Goal: Transaction & Acquisition: Purchase product/service

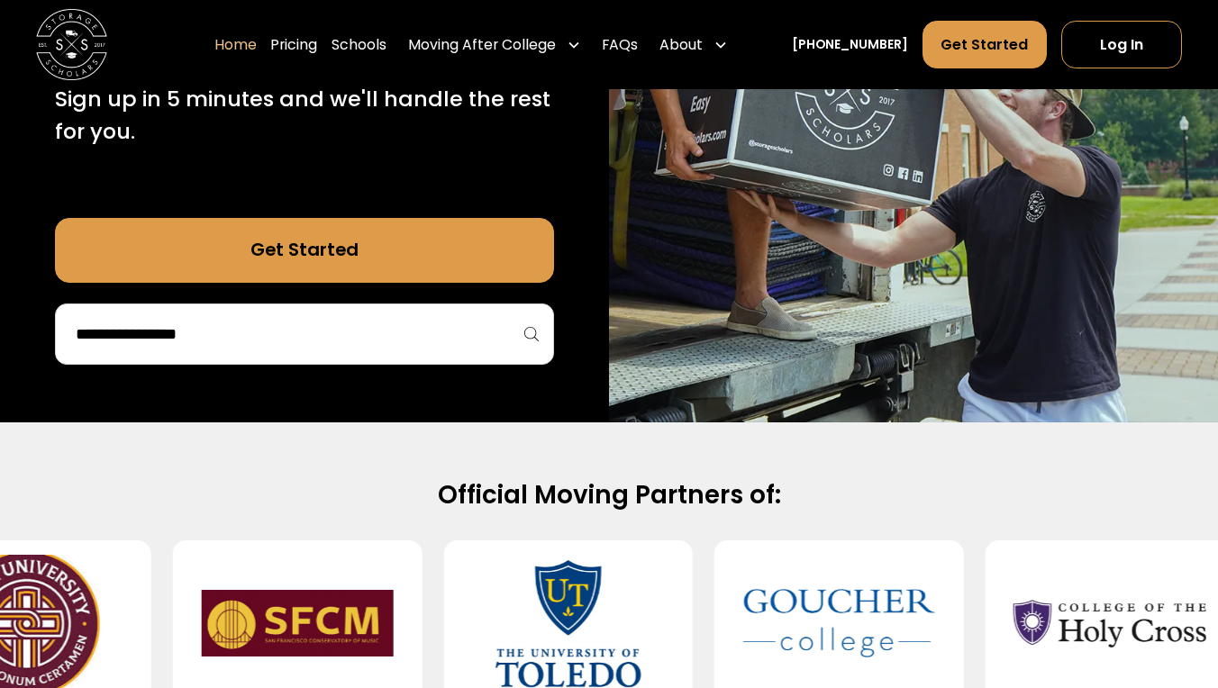
scroll to position [433, 0]
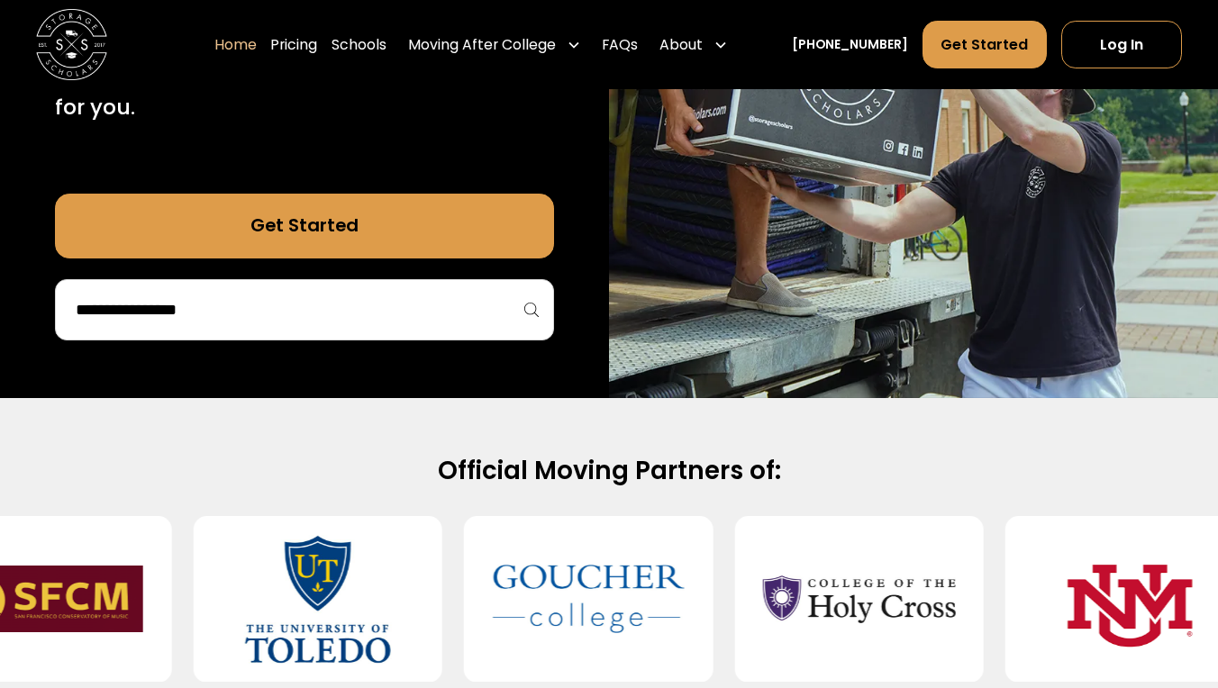
click at [327, 312] on input "search" at bounding box center [304, 310] width 461 height 31
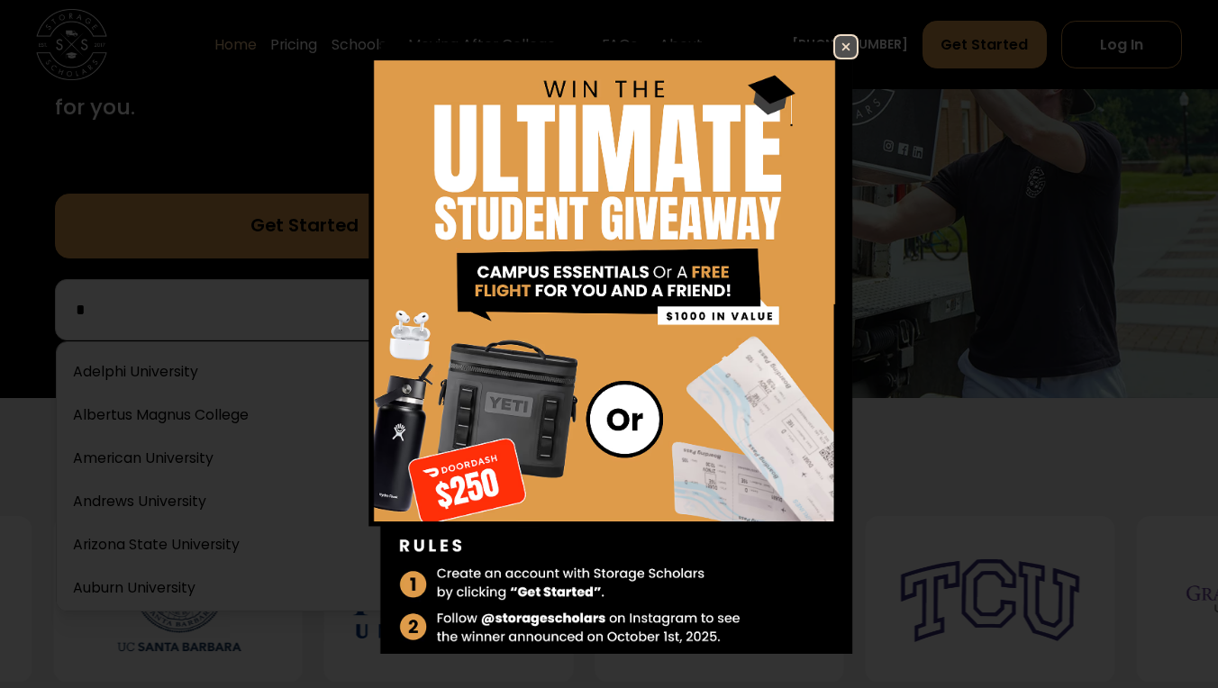
click at [846, 45] on img at bounding box center [846, 47] width 22 height 22
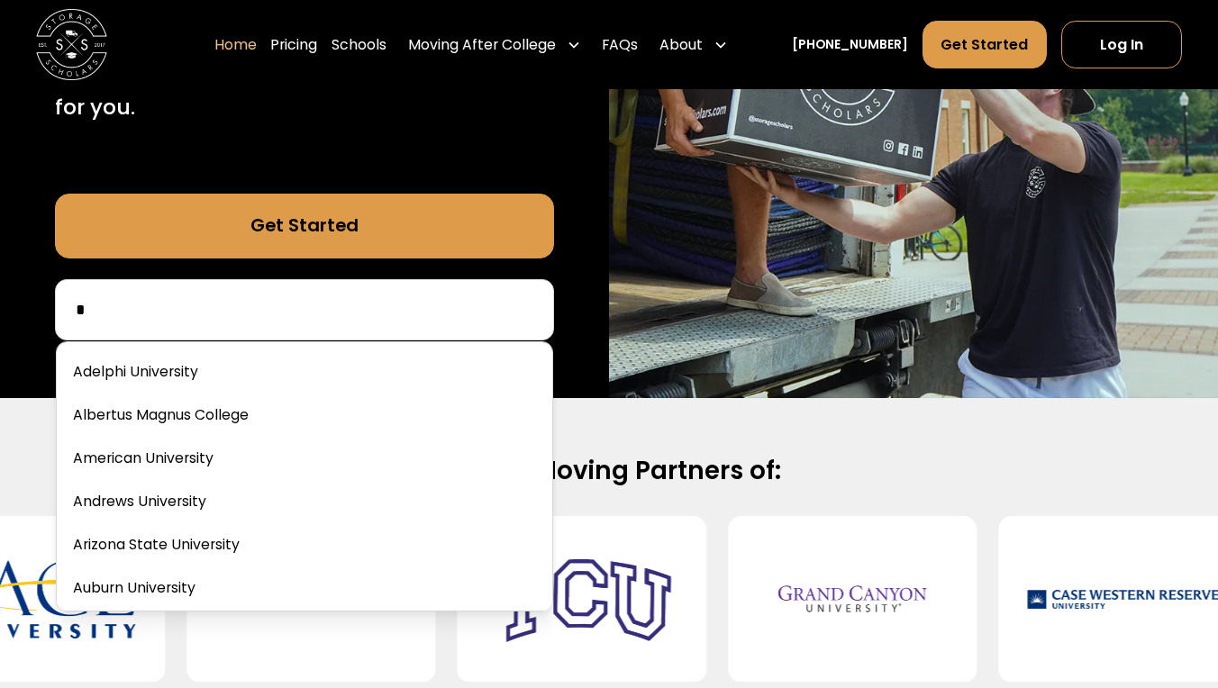
click at [243, 313] on input "*" at bounding box center [304, 310] width 461 height 31
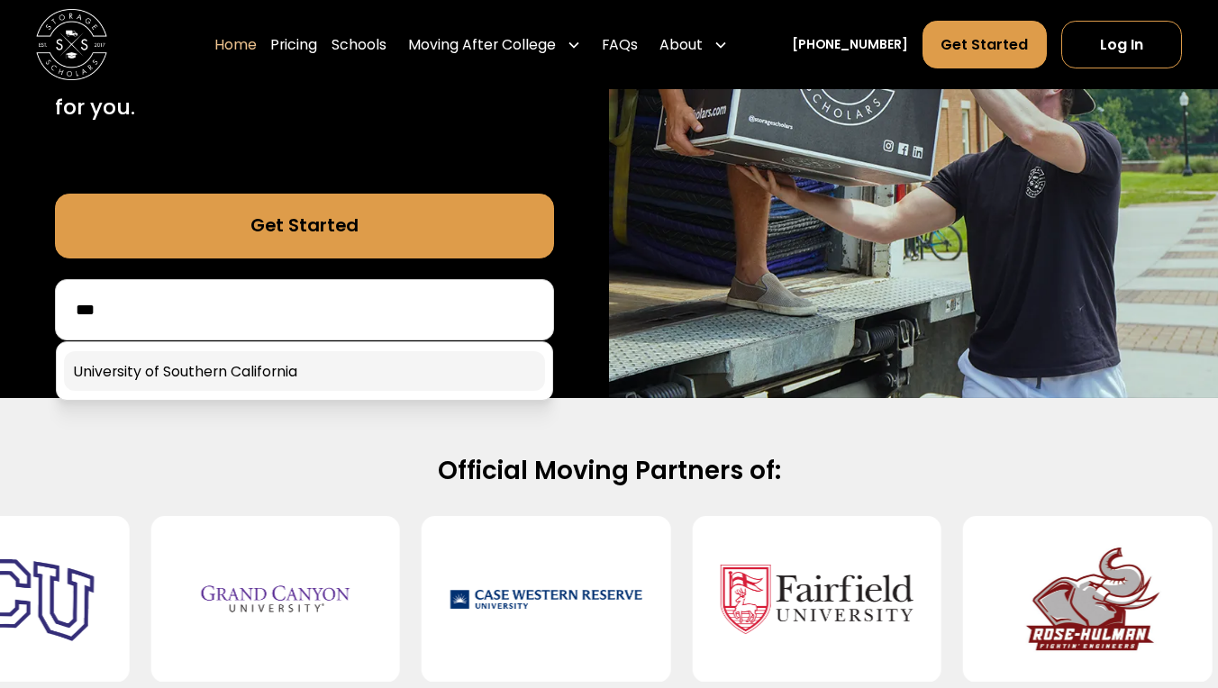
type input "***"
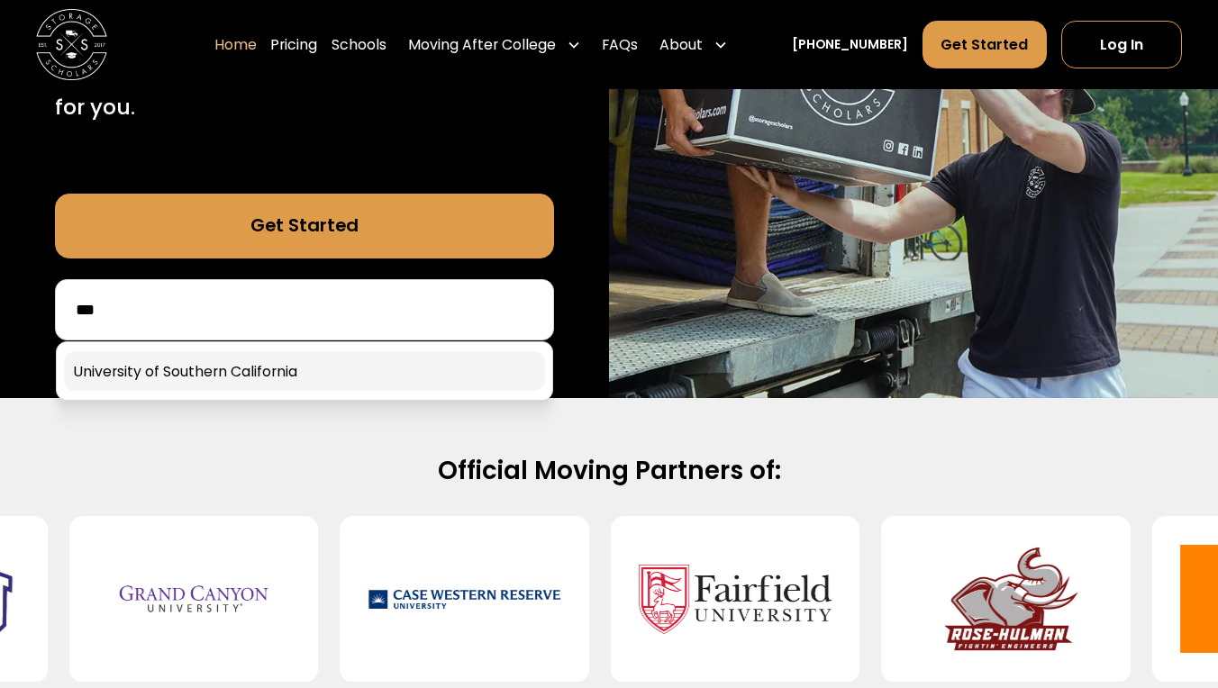
click at [233, 371] on link at bounding box center [304, 371] width 481 height 40
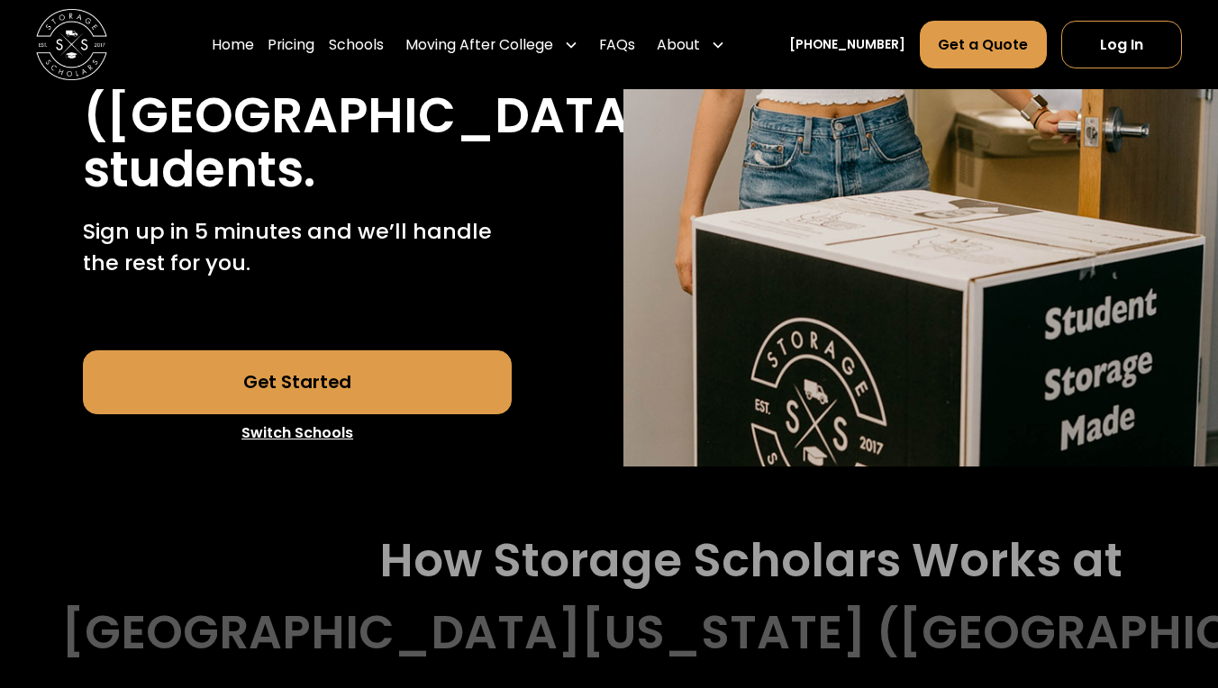
scroll to position [476, 0]
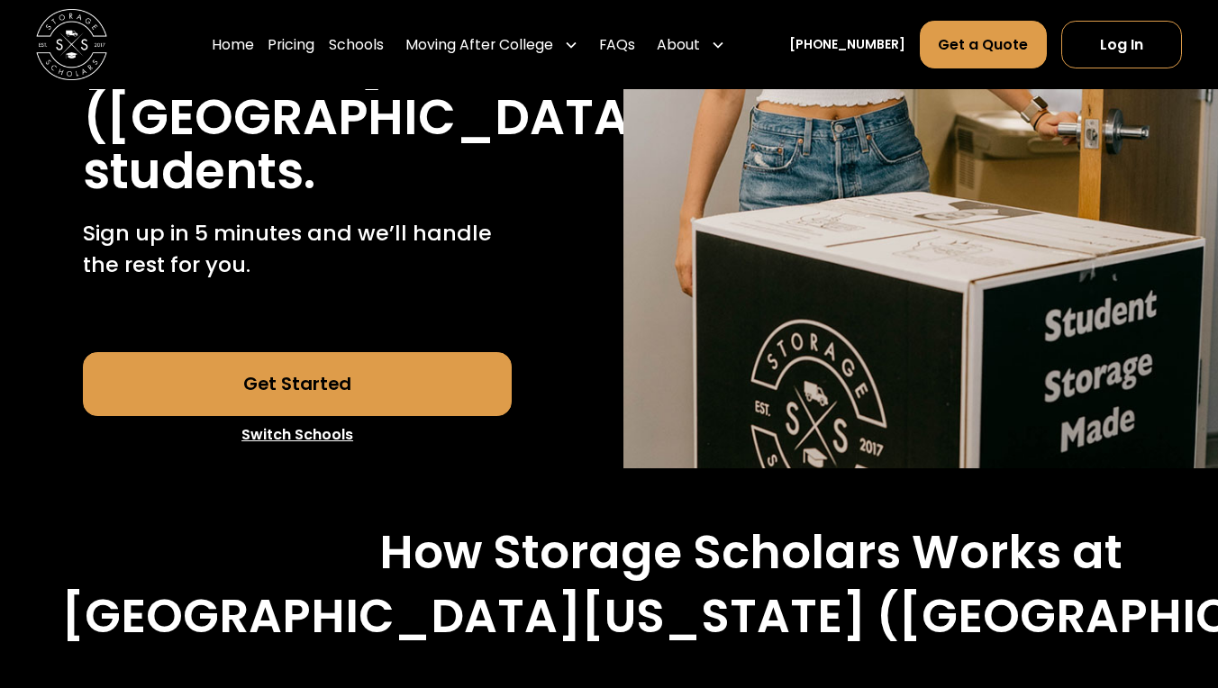
click at [195, 388] on link "Get Started" at bounding box center [297, 384] width 428 height 64
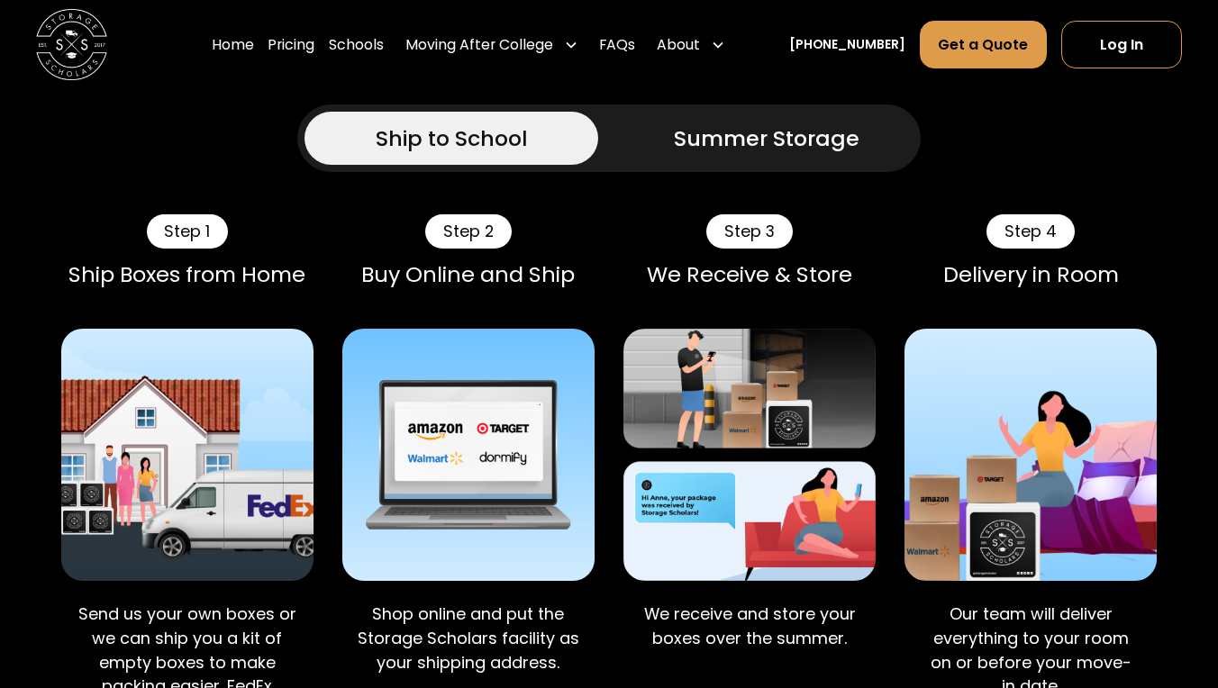
scroll to position [1145, 0]
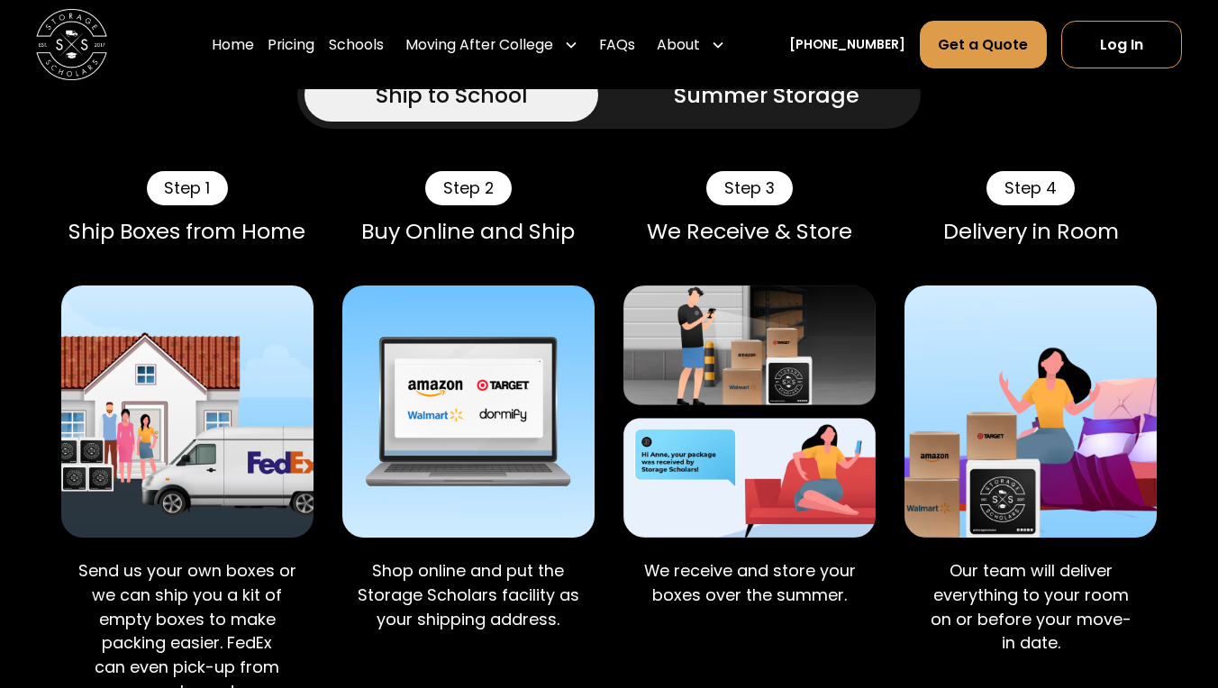
click at [775, 105] on link "Summer Storage" at bounding box center [767, 94] width 294 height 53
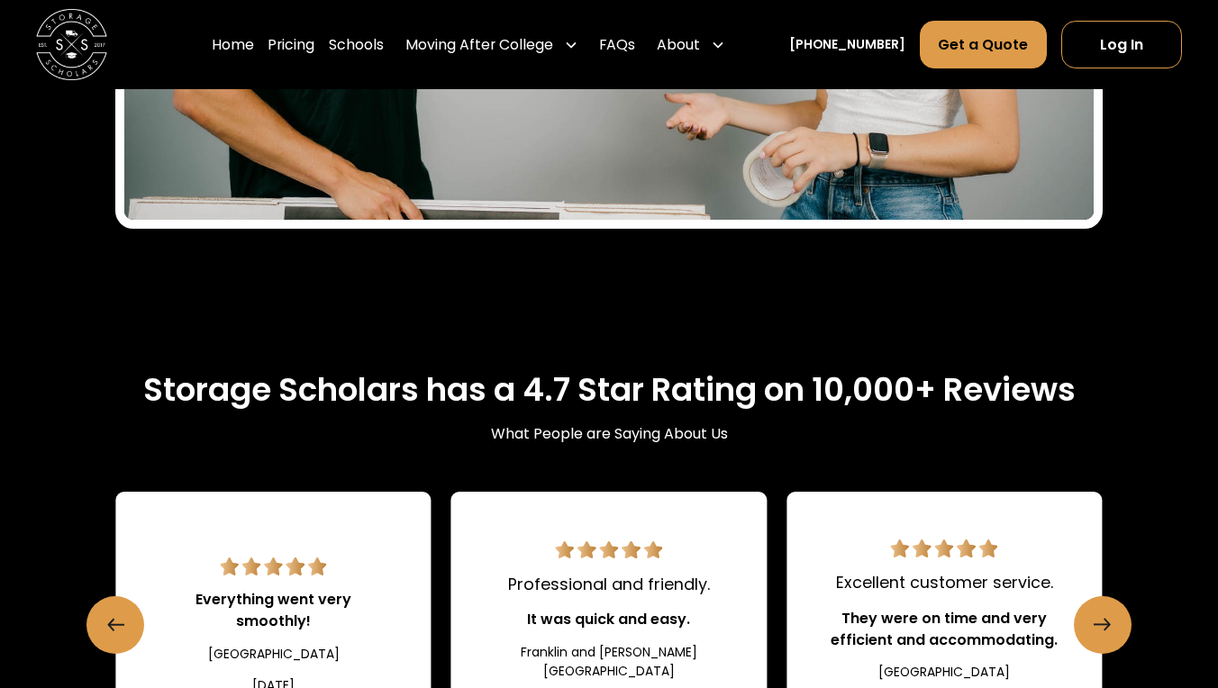
scroll to position [2475, 0]
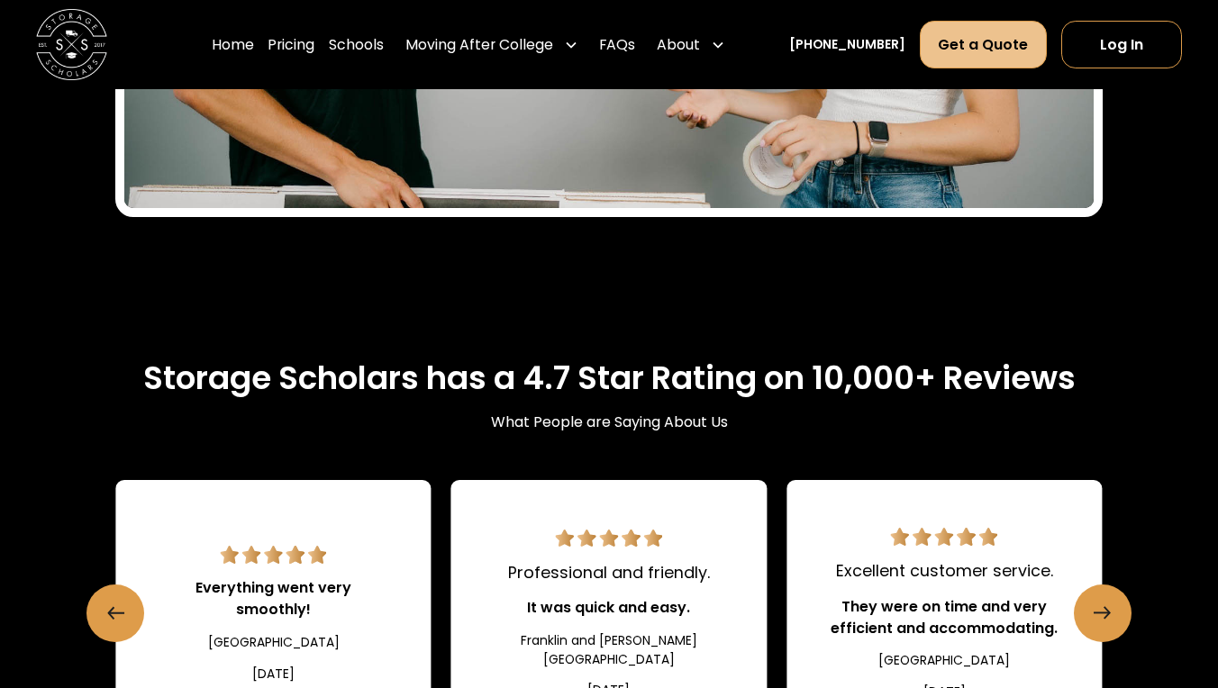
click at [1015, 50] on link "Get a Quote" at bounding box center [984, 45] width 128 height 48
